Goal: Task Accomplishment & Management: Manage account settings

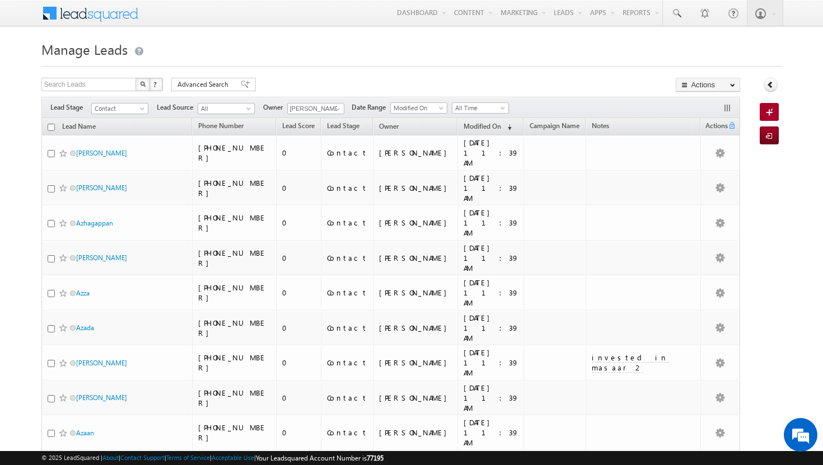
click at [54, 128] on input "checkbox" at bounding box center [51, 127] width 7 height 7
checkbox input "true"
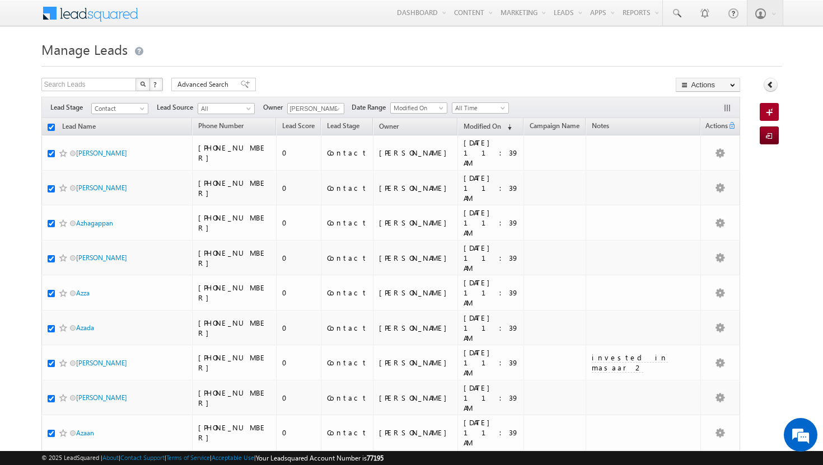
checkbox input "true"
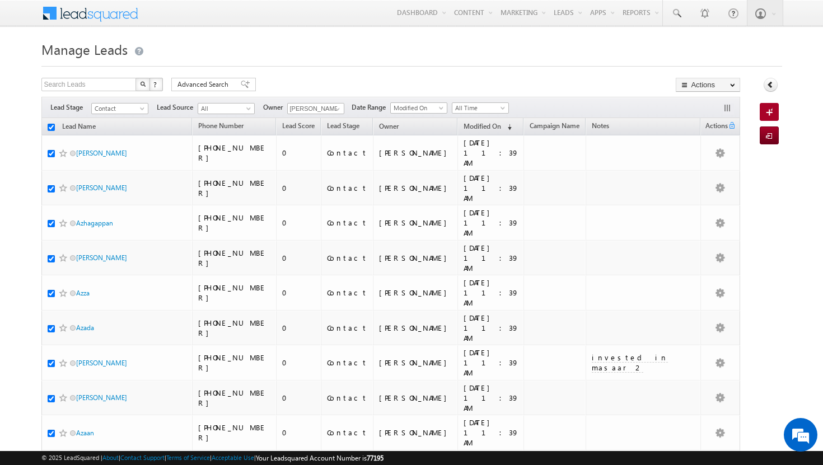
checkbox input "true"
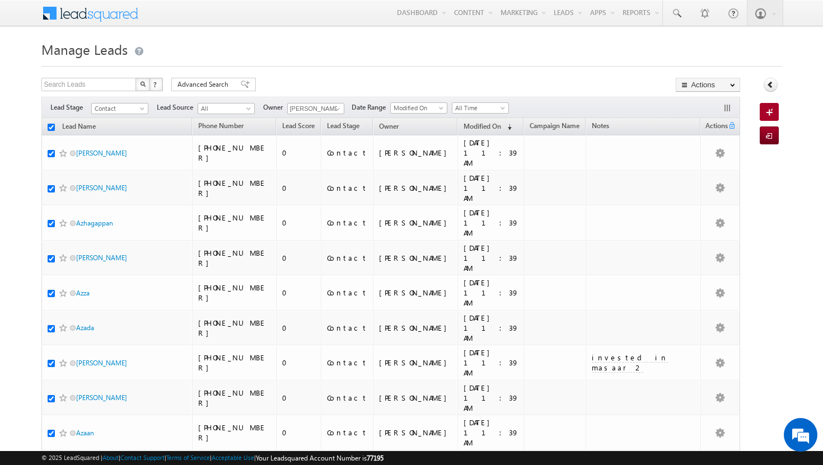
checkbox input "true"
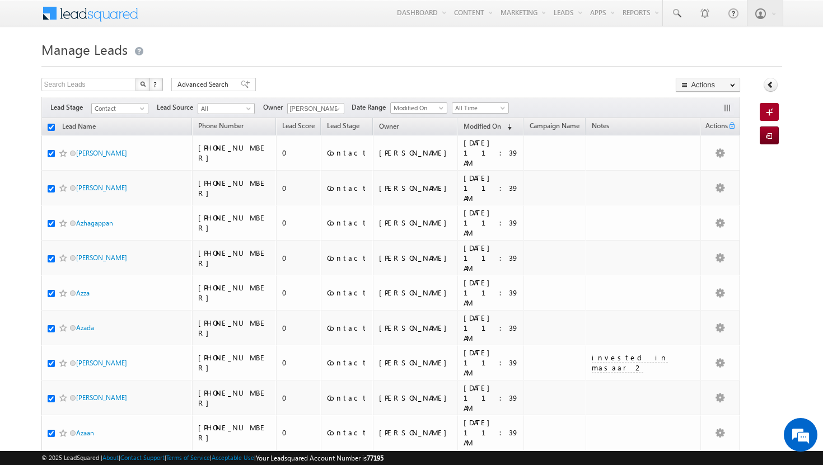
checkbox input "true"
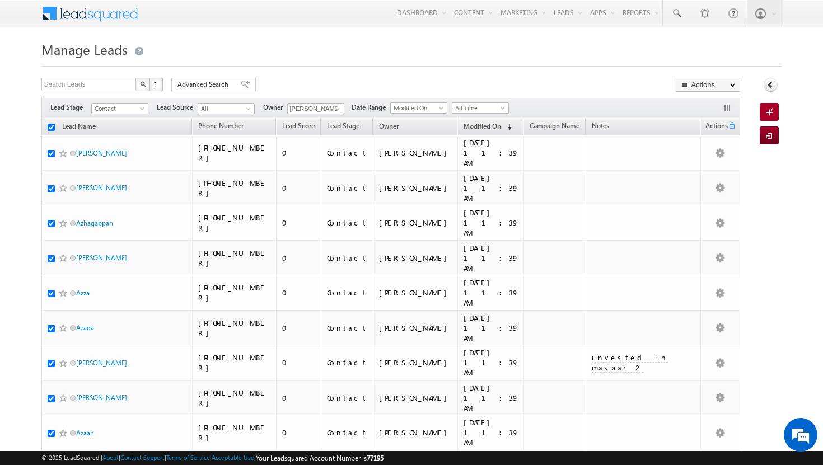
checkbox input "true"
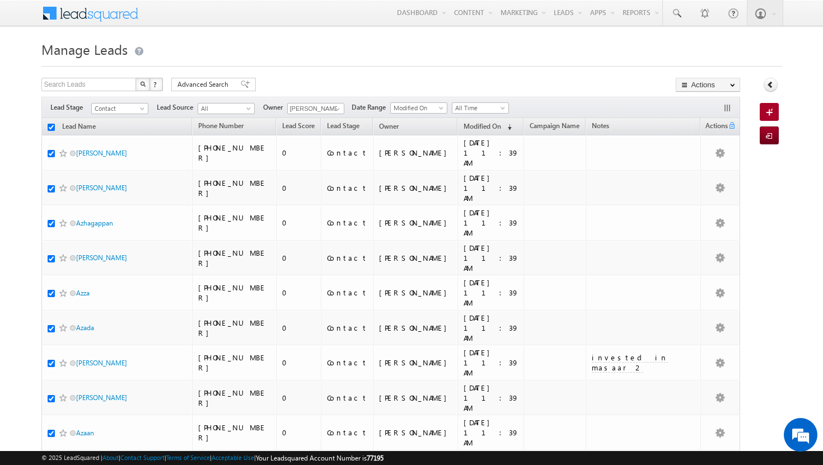
checkbox input "true"
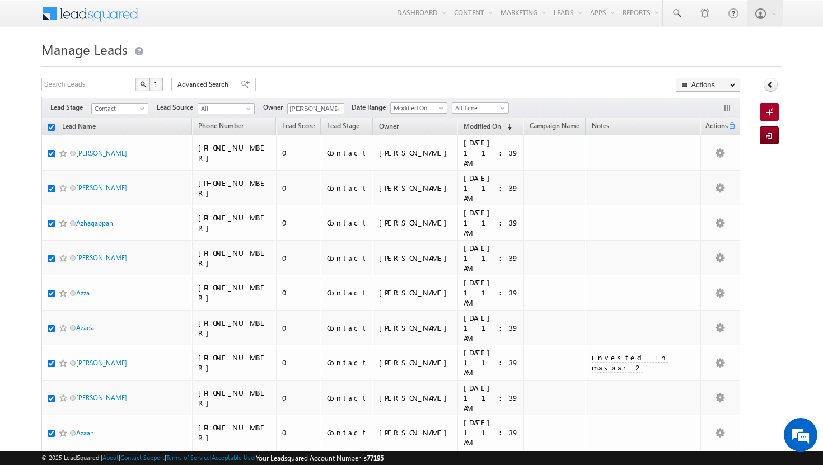
checkbox input "true"
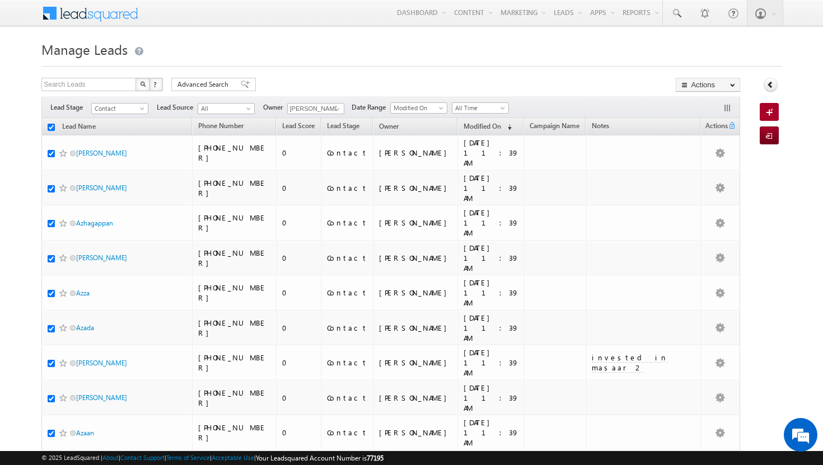
checkbox input "true"
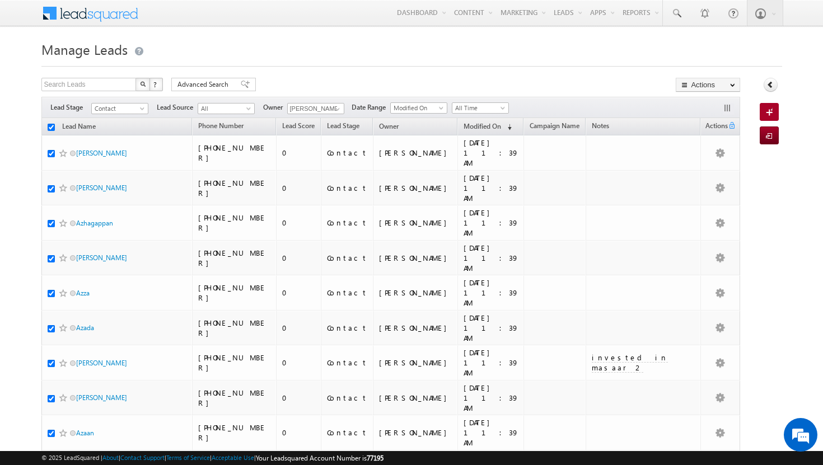
checkbox input "true"
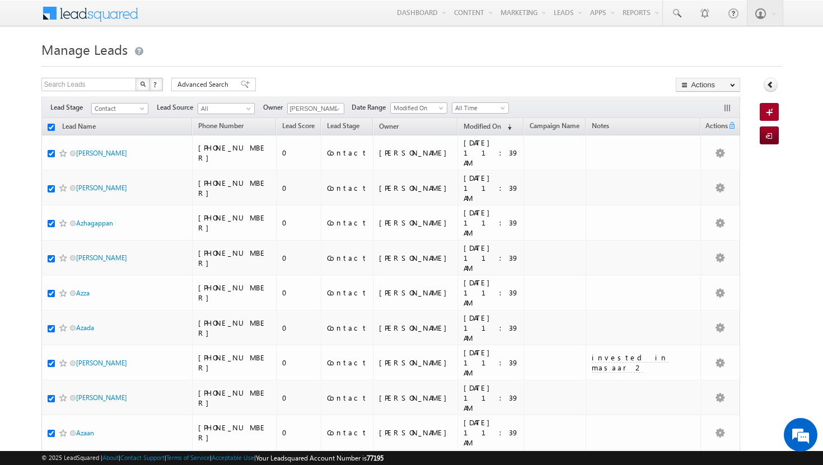
checkbox input "true"
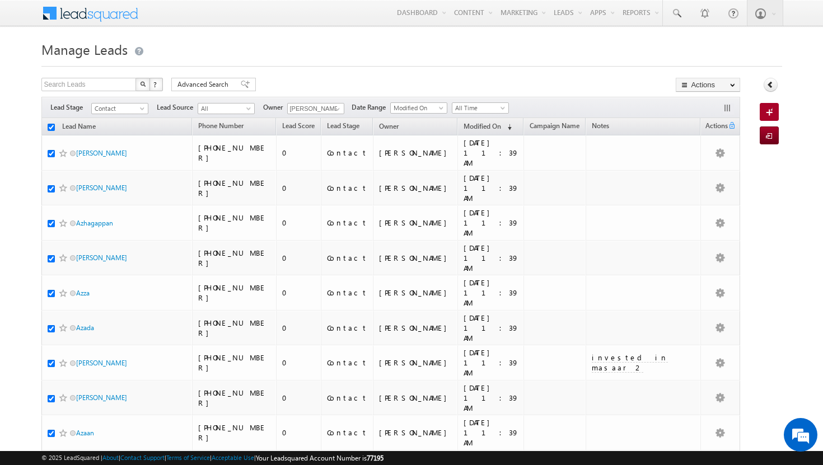
checkbox input "true"
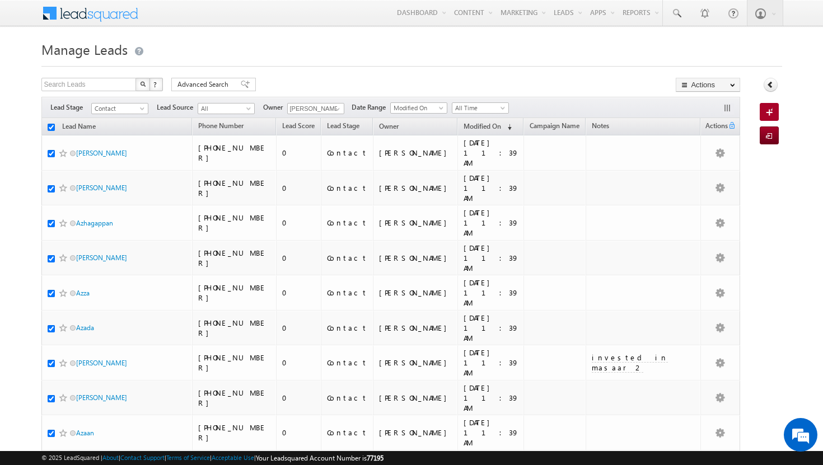
checkbox input "true"
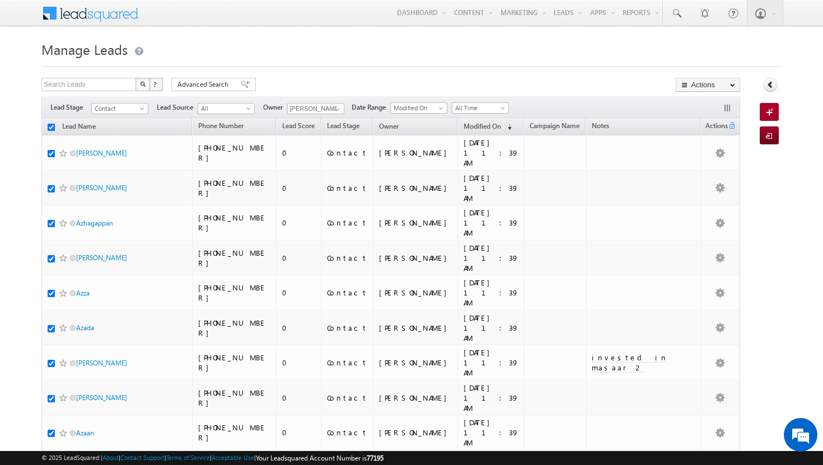
checkbox input "true"
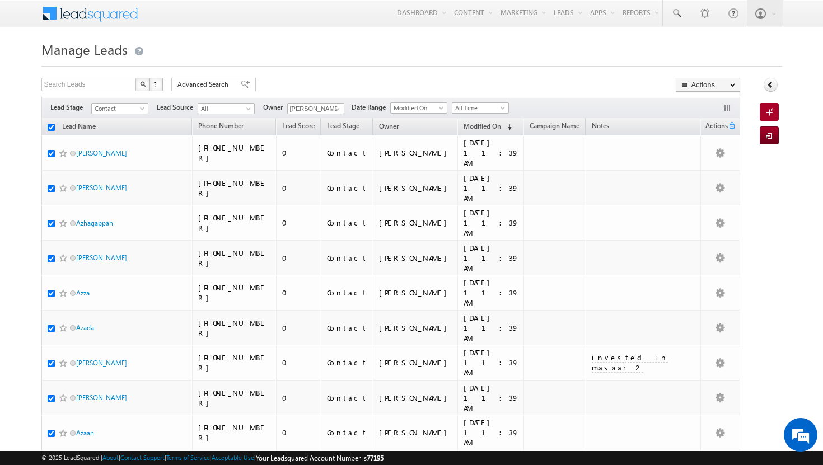
checkbox input "true"
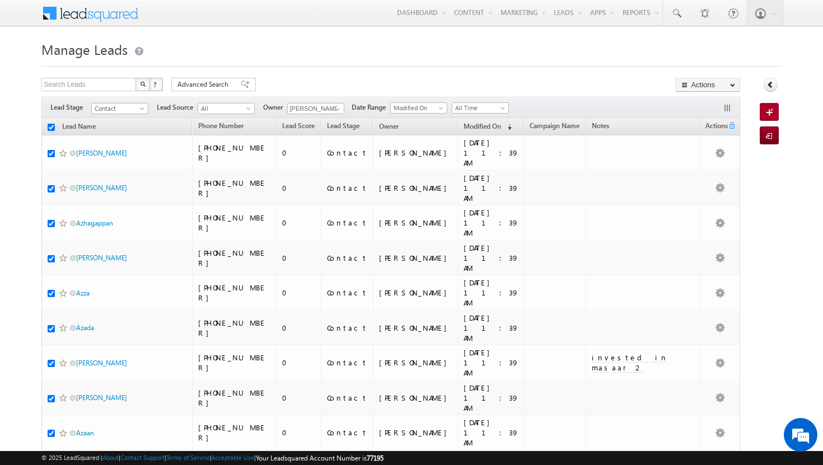
checkbox input "true"
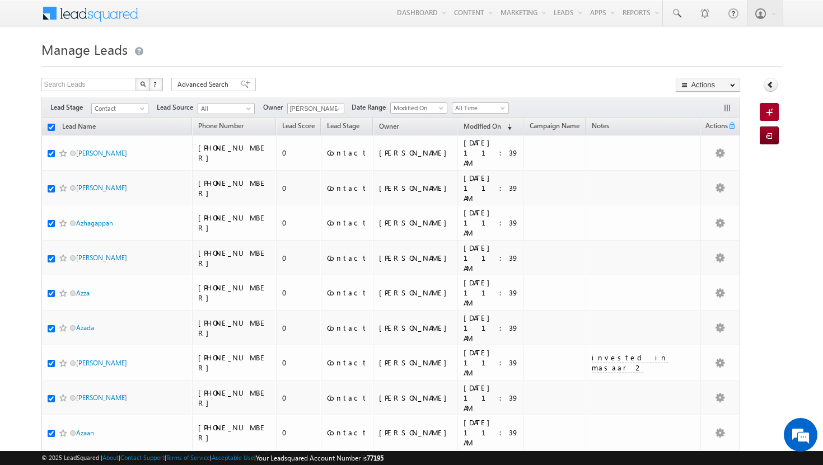
checkbox input "true"
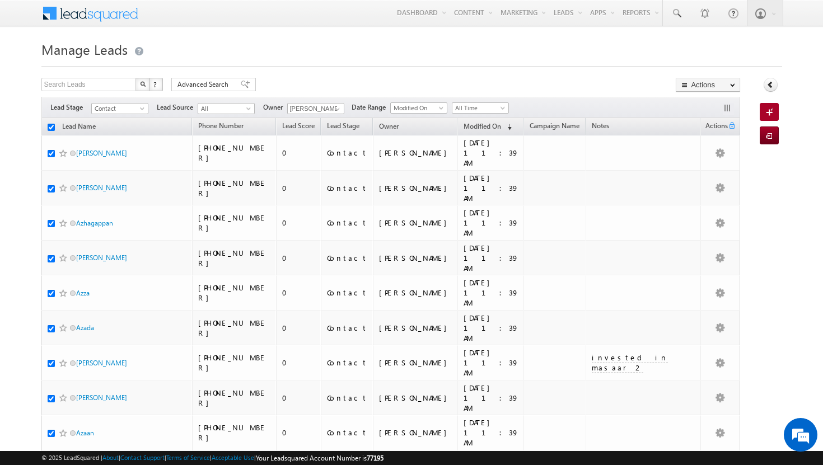
checkbox input "true"
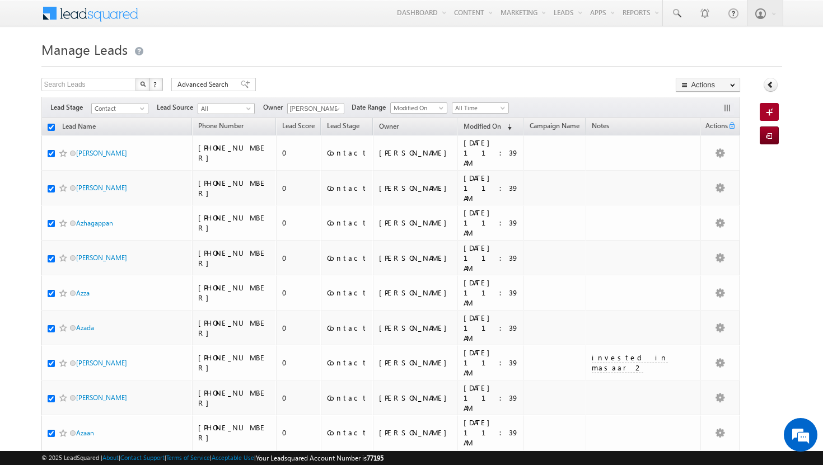
checkbox input "true"
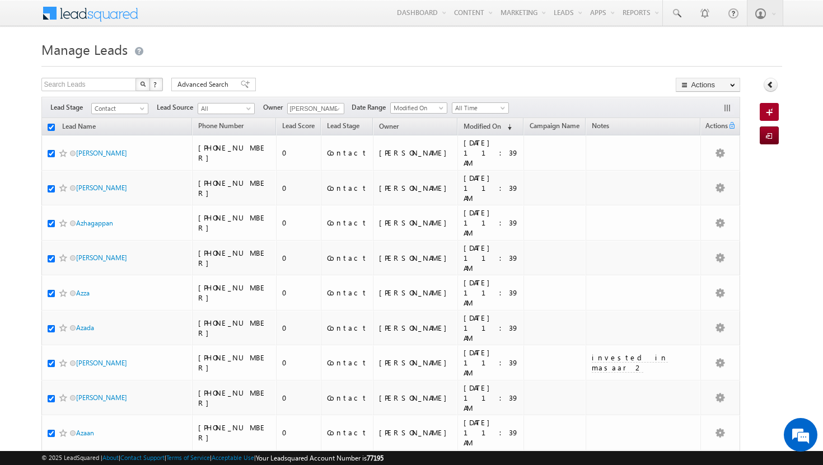
checkbox input "true"
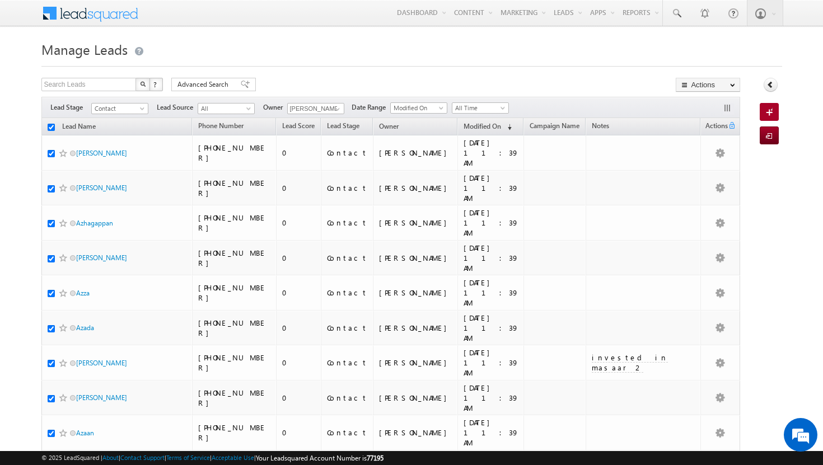
checkbox input "true"
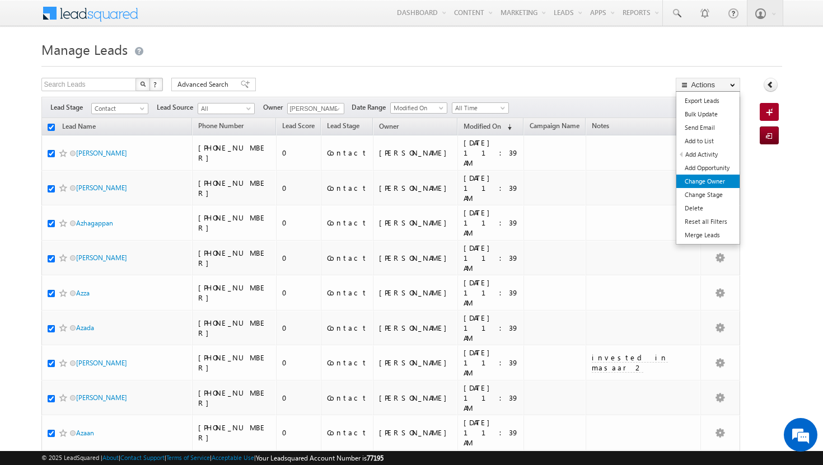
click at [724, 179] on link "Change Owner" at bounding box center [707, 181] width 63 height 13
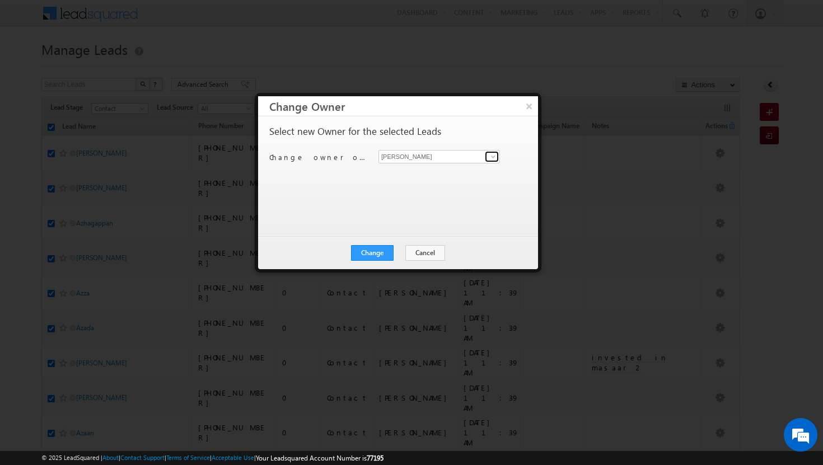
click at [490, 154] on span at bounding box center [493, 156] width 9 height 9
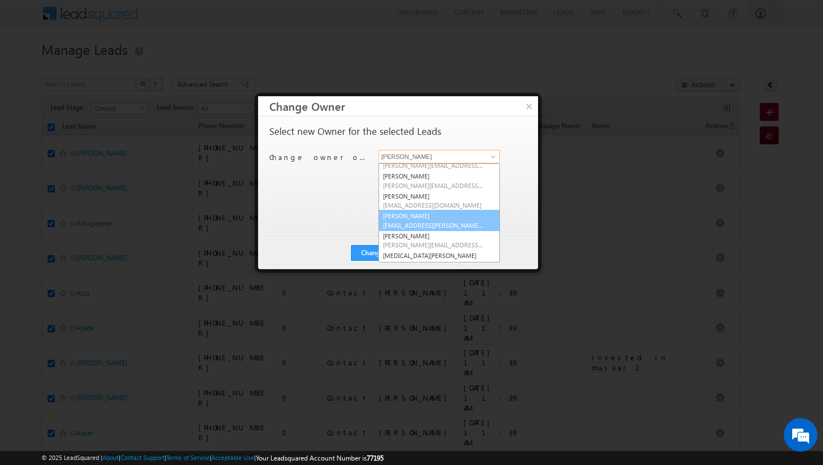
scroll to position [49, 0]
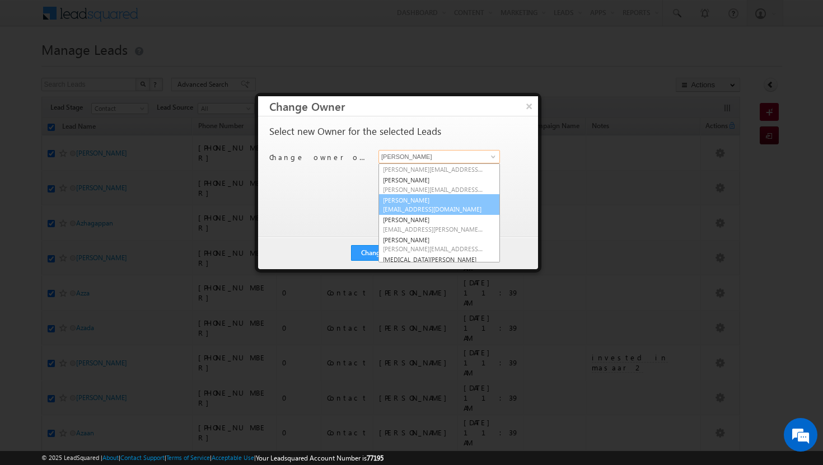
click at [423, 208] on span "[EMAIL_ADDRESS][DOMAIN_NAME]" at bounding box center [433, 209] width 101 height 8
type input "[PERSON_NAME]"
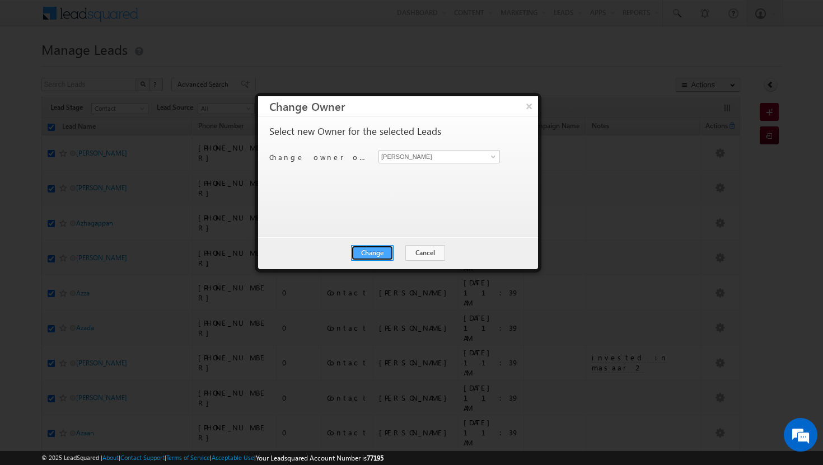
click at [379, 257] on button "Change" at bounding box center [372, 253] width 43 height 16
click at [404, 256] on button "Close" at bounding box center [400, 253] width 36 height 16
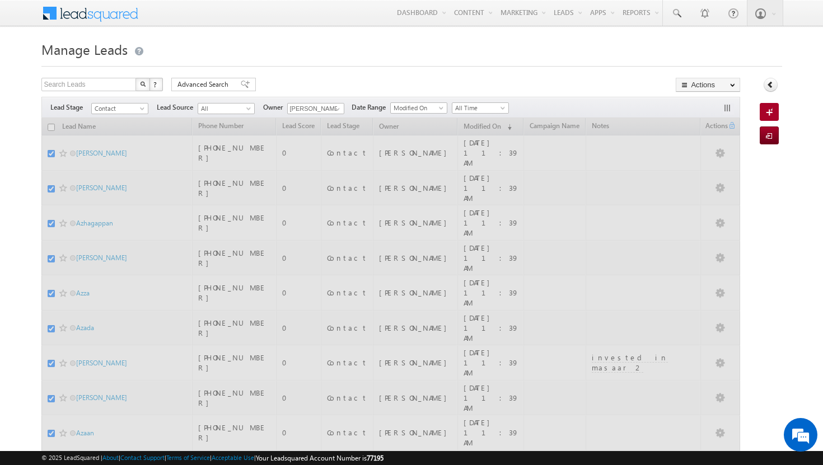
checkbox input "false"
